Goal: Transaction & Acquisition: Book appointment/travel/reservation

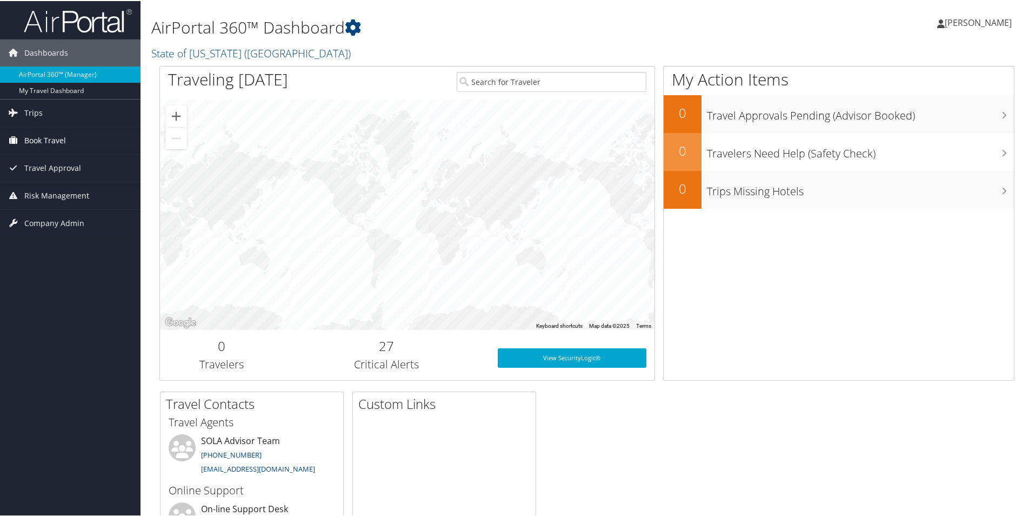
click at [70, 137] on link "Book Travel" at bounding box center [70, 139] width 141 height 27
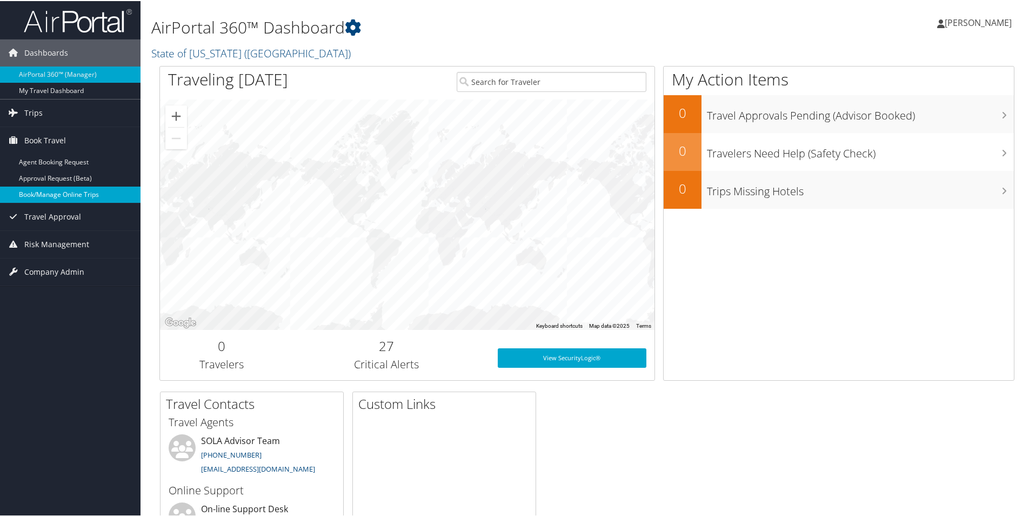
click at [97, 198] on link "Book/Manage Online Trips" at bounding box center [70, 193] width 141 height 16
